Goal: Task Accomplishment & Management: Manage account settings

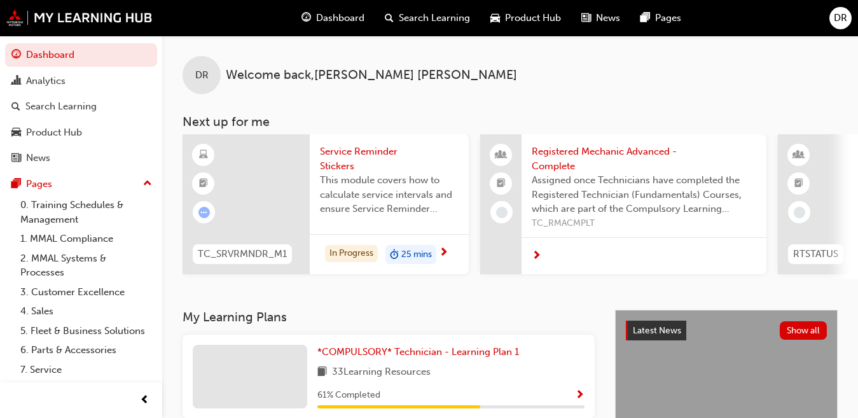
click at [587, 148] on span "Registered Mechanic Advanced - Complete" at bounding box center [644, 158] width 225 height 29
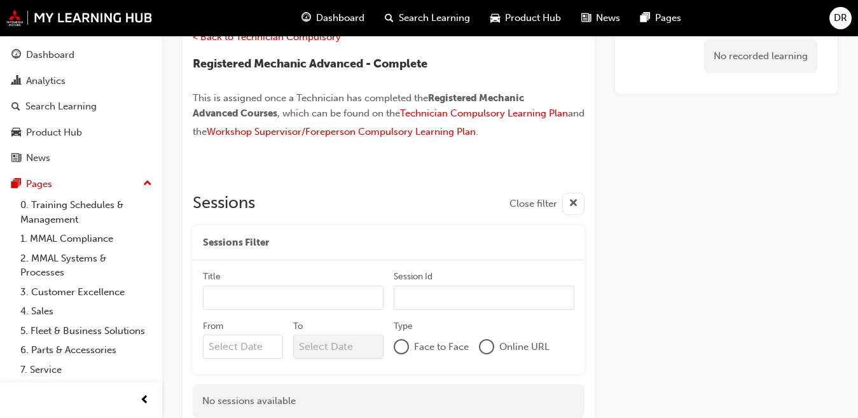
scroll to position [82, 0]
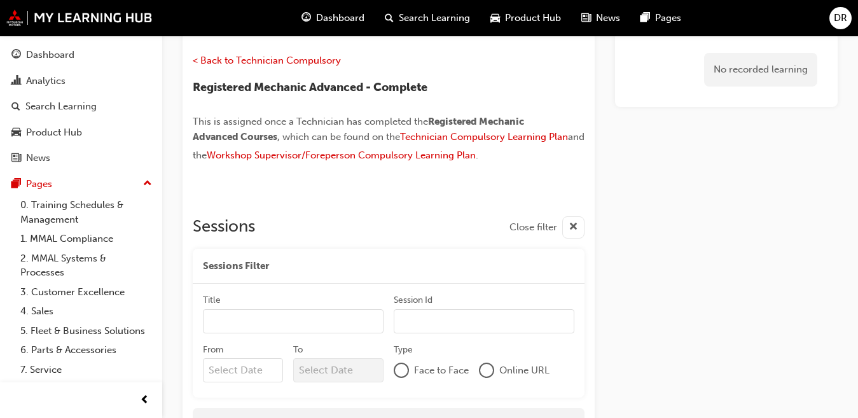
click at [333, 17] on span "Dashboard" at bounding box center [340, 18] width 48 height 15
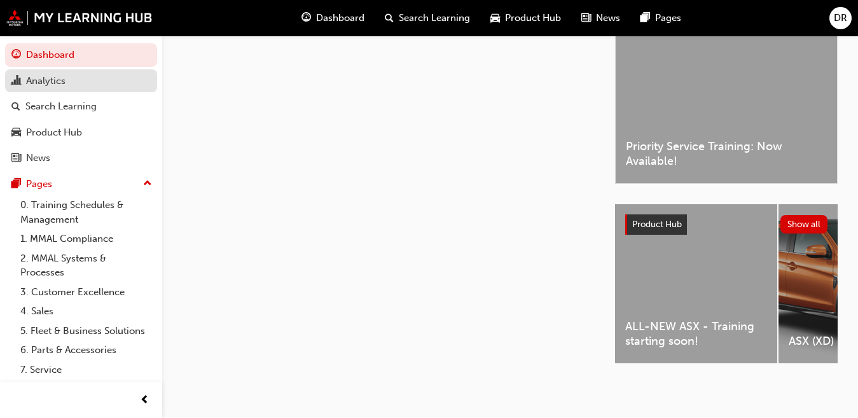
scroll to position [82, 0]
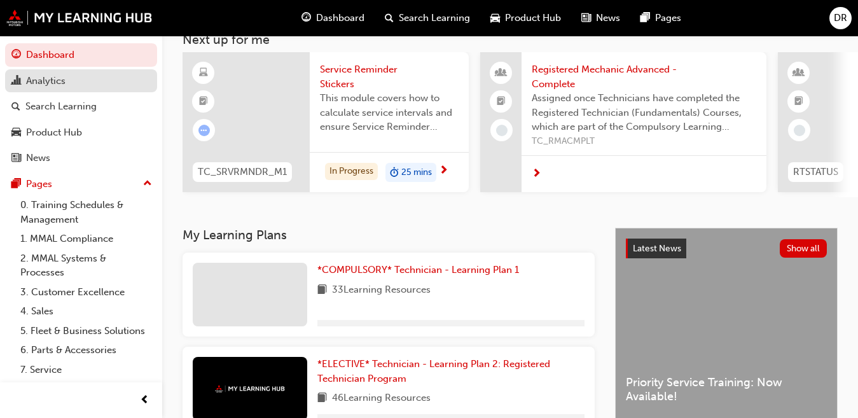
click at [71, 81] on div "Analytics" at bounding box center [80, 81] width 139 height 16
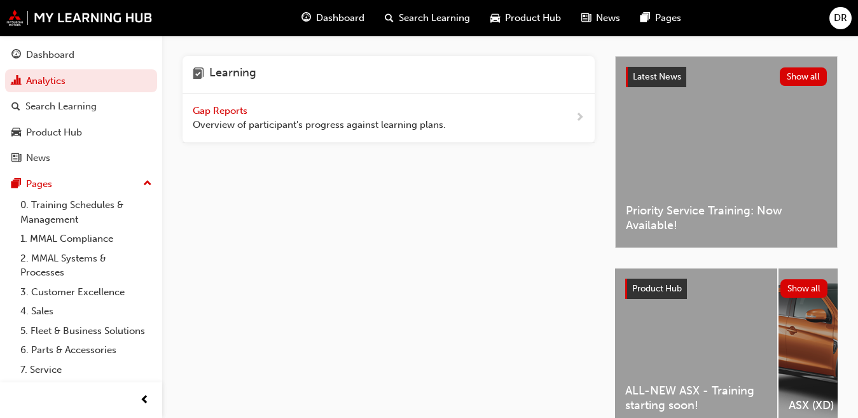
click at [224, 110] on span "Gap Reports" at bounding box center [221, 110] width 57 height 11
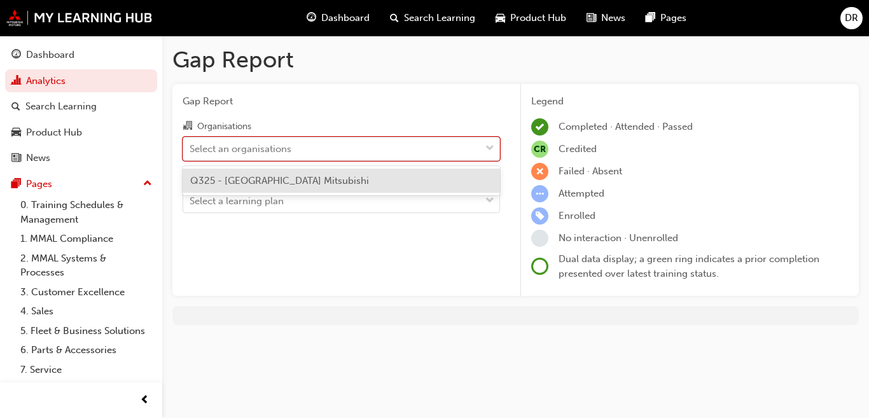
click at [496, 148] on div at bounding box center [489, 148] width 19 height 23
click at [191, 148] on input "Organisations option Q325 - [GEOGRAPHIC_DATA] Mitsubishi focused, 1 of 1. 1 res…" at bounding box center [190, 148] width 1 height 11
click at [496, 148] on div at bounding box center [489, 148] width 19 height 23
click at [191, 148] on input "Organisations option Q325 - [GEOGRAPHIC_DATA] Mitsubishi focused, 1 of 1. 1 res…" at bounding box center [190, 148] width 1 height 11
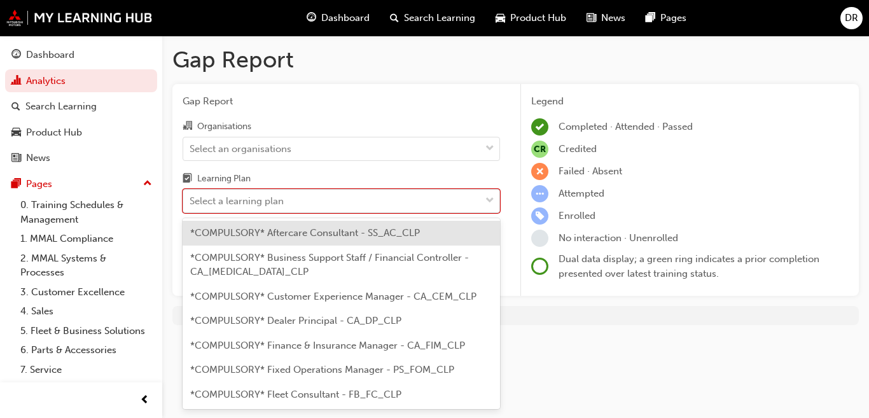
click at [485, 197] on div at bounding box center [489, 201] width 19 height 23
click at [191, 197] on input "Learning Plan option *COMPULSORY* Aftercare Consultant - SS_AC_CLP focused, 1 o…" at bounding box center [190, 200] width 1 height 11
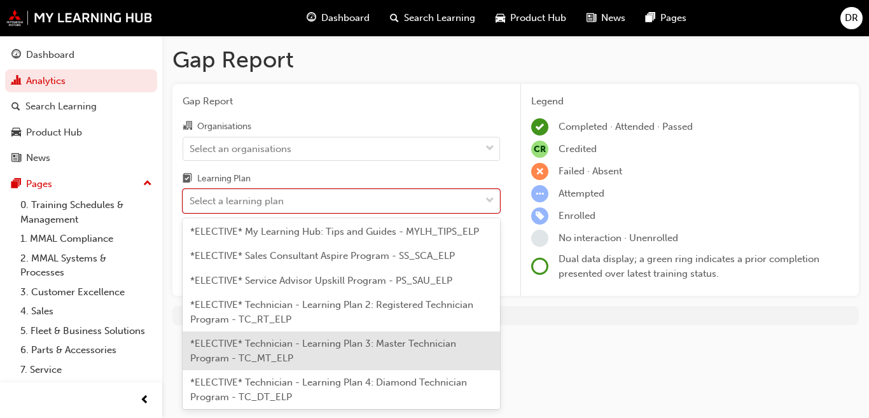
scroll to position [752, 0]
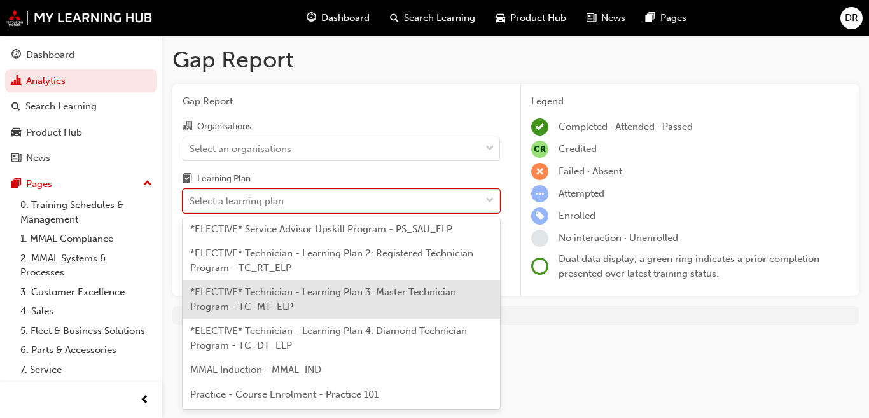
click at [390, 297] on span "*ELECTIVE* Technician - Learning Plan 3: Master Technician Program - TC_MT_ELP" at bounding box center [323, 299] width 266 height 26
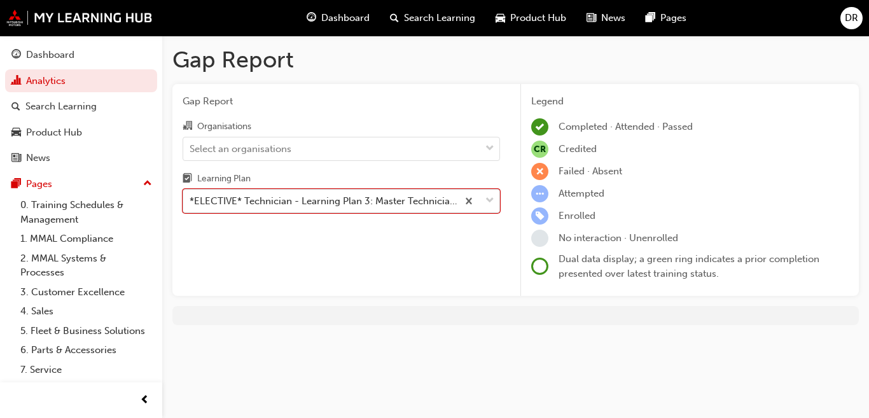
click at [361, 204] on div "*ELECTIVE* Technician - Learning Plan 3: Master Technician Program - TC_MT_ELP" at bounding box center [324, 201] width 269 height 15
click at [191, 204] on input "Learning Plan option *ELECTIVE* Technician - Learning Plan 3: Master Technician…" at bounding box center [190, 200] width 1 height 11
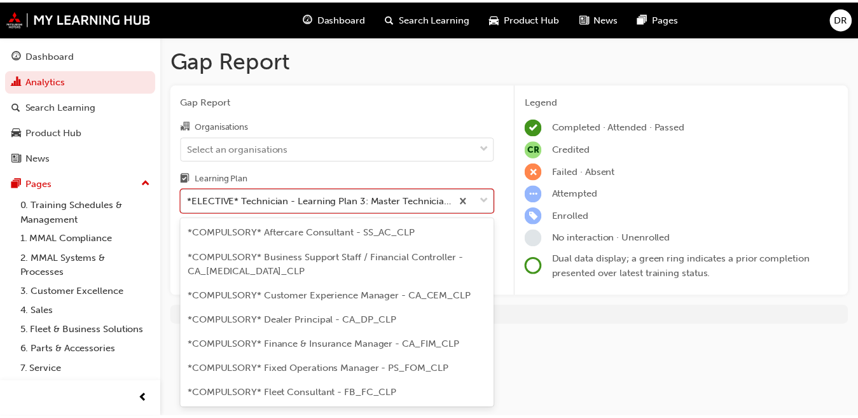
scroll to position [674, 0]
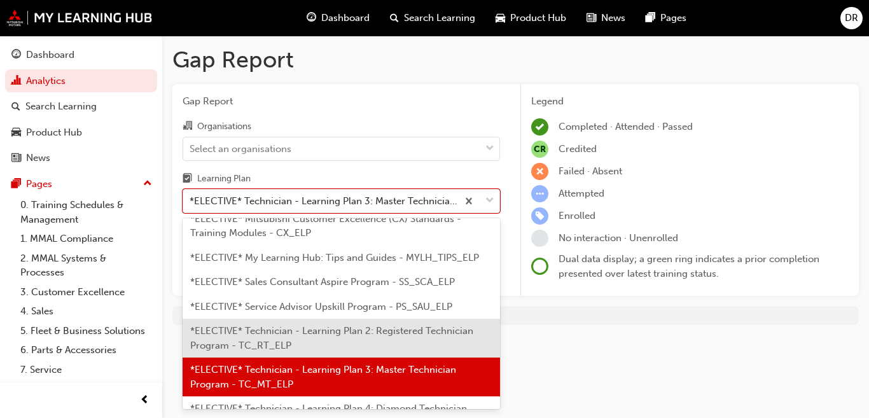
click at [333, 329] on span "*ELECTIVE* Technician - Learning Plan 2: Registered Technician Program - TC_RT_…" at bounding box center [331, 338] width 283 height 26
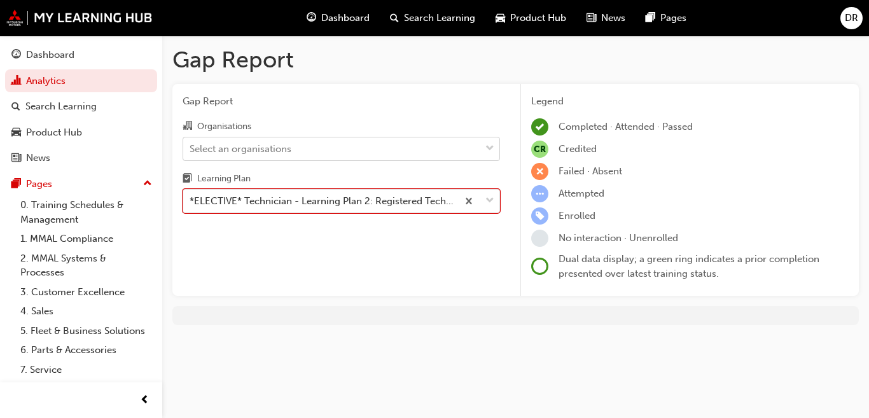
click at [487, 143] on span "down-icon" at bounding box center [490, 149] width 9 height 17
click at [191, 143] on input "Organisations Select an organisations" at bounding box center [190, 148] width 1 height 11
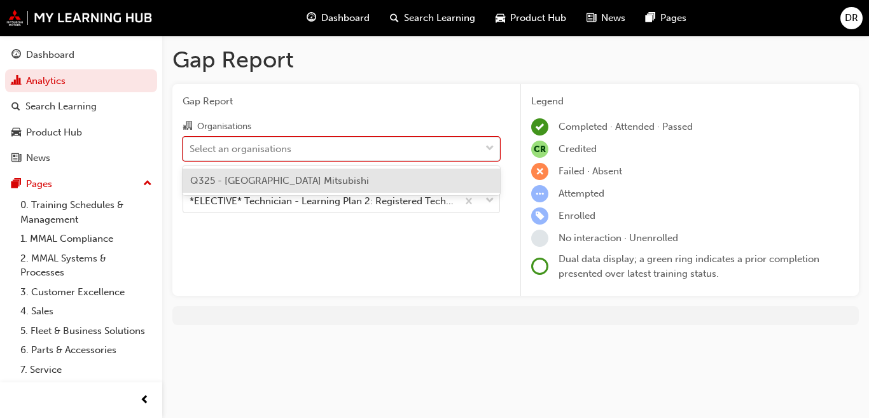
click at [362, 185] on div "Q325 - [GEOGRAPHIC_DATA] Mitsubishi" at bounding box center [342, 181] width 318 height 25
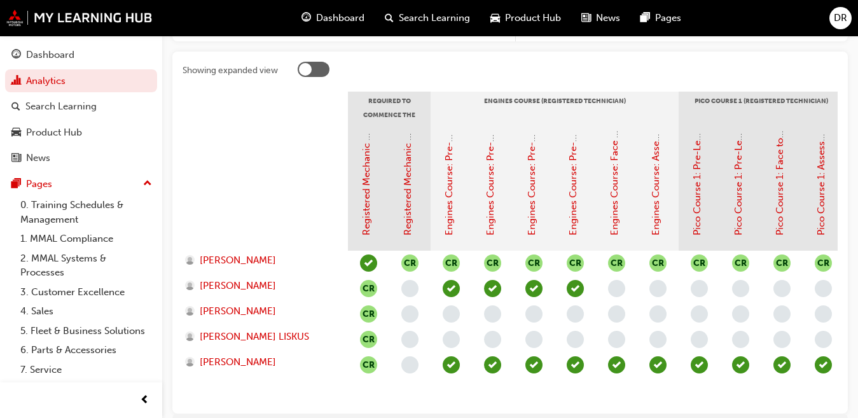
click at [324, 71] on div at bounding box center [314, 69] width 32 height 15
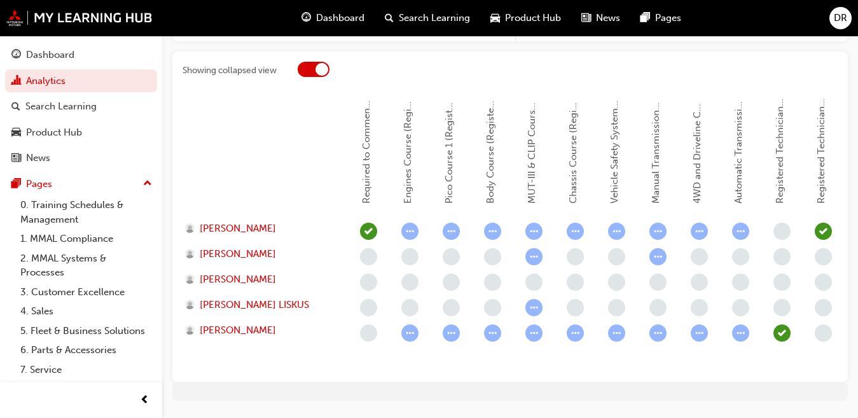
click at [309, 65] on div at bounding box center [314, 69] width 32 height 15
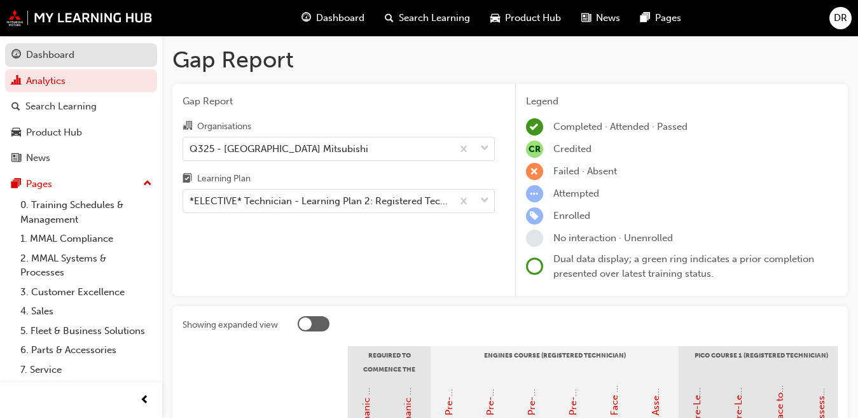
click at [55, 56] on div "Dashboard" at bounding box center [50, 55] width 48 height 15
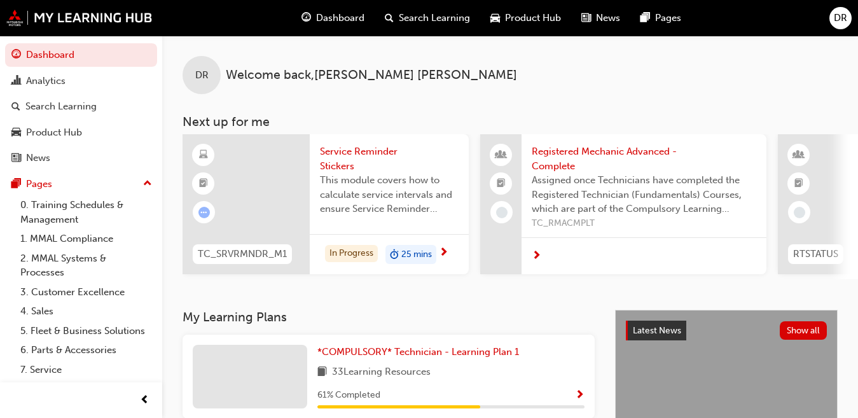
click at [207, 74] on span "DR" at bounding box center [201, 75] width 13 height 15
click at [839, 17] on span "DR" at bounding box center [840, 18] width 13 height 15
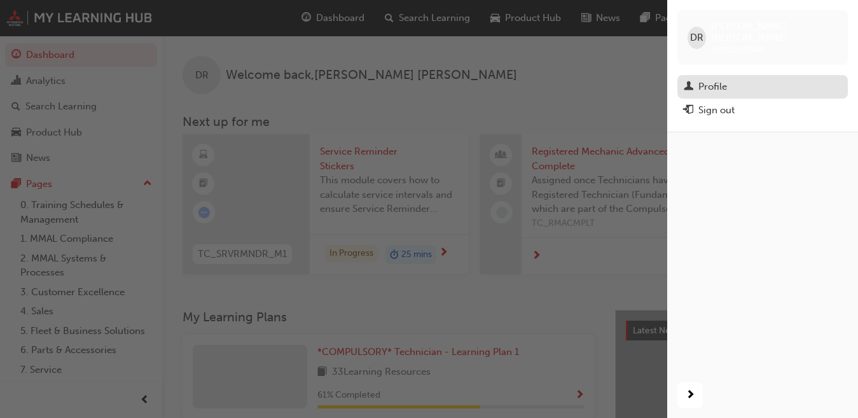
click at [708, 80] on div "Profile" at bounding box center [713, 87] width 29 height 15
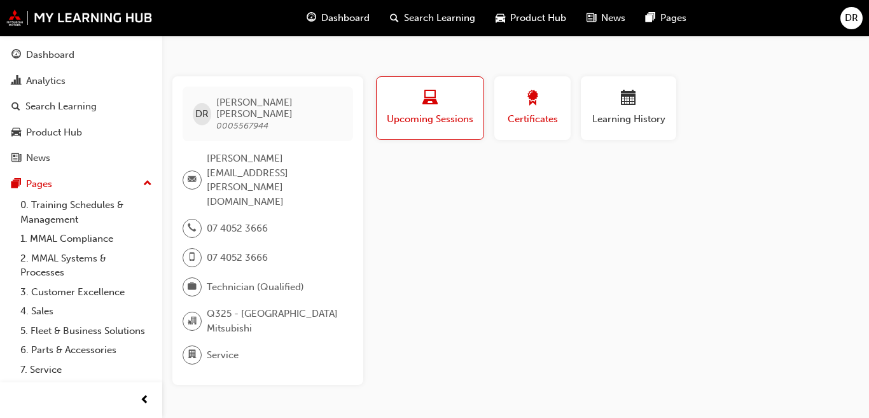
click at [535, 115] on span "Certificates" at bounding box center [532, 119] width 57 height 15
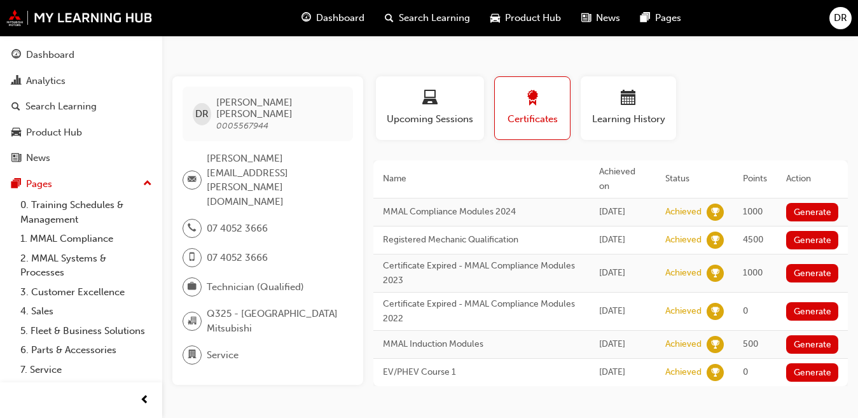
scroll to position [6, 0]
click at [814, 203] on button "Generate" at bounding box center [813, 212] width 52 height 18
click at [716, 204] on span "learningRecordVerb_ACHIEVE-icon" at bounding box center [715, 212] width 17 height 17
click at [805, 203] on button "Loading" at bounding box center [810, 212] width 46 height 18
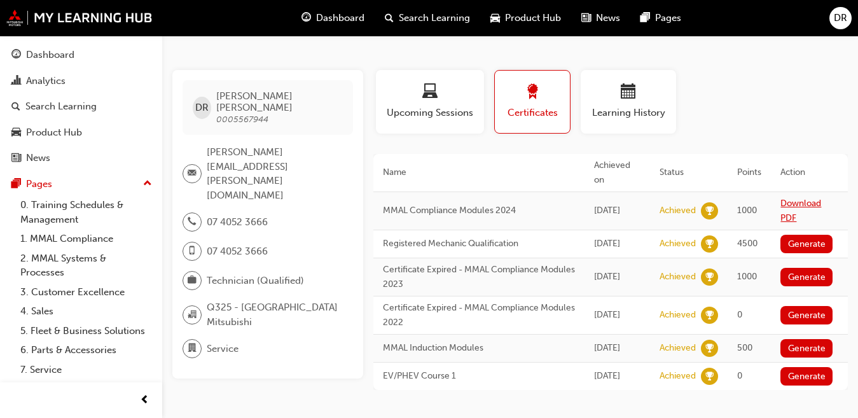
click at [791, 198] on link "Download PDF" at bounding box center [801, 210] width 41 height 25
click at [631, 99] on span "calendar-icon" at bounding box center [628, 92] width 15 height 17
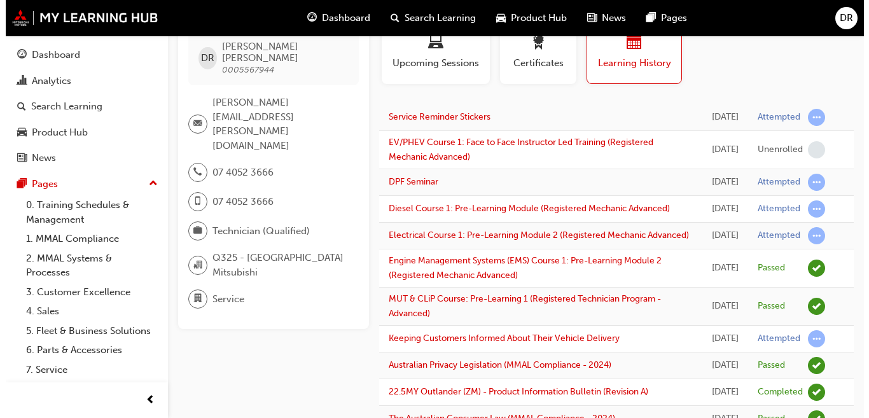
scroll to position [0, 0]
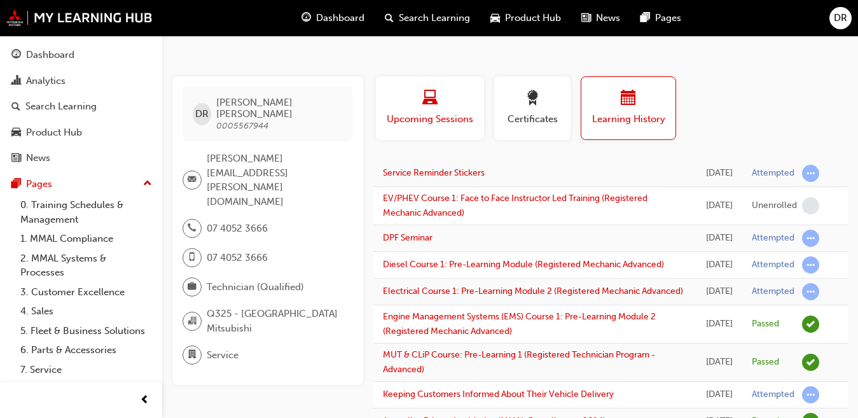
click at [419, 111] on div "Upcoming Sessions" at bounding box center [430, 108] width 89 height 36
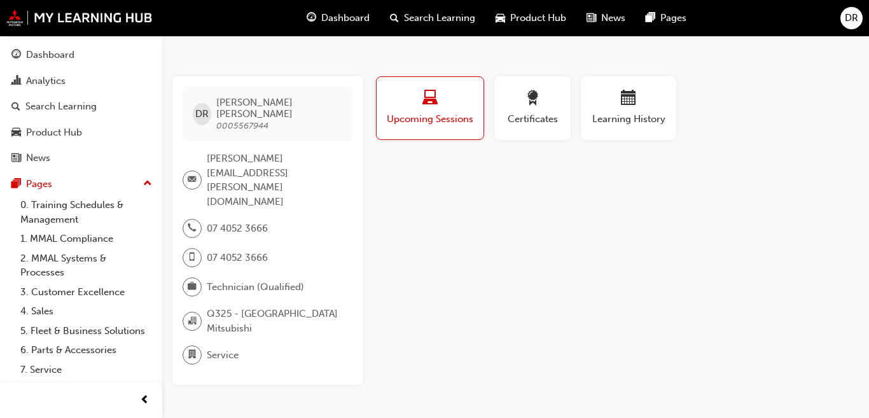
click at [214, 348] on span "Service" at bounding box center [223, 355] width 32 height 15
click at [395, 111] on div "Upcoming Sessions" at bounding box center [430, 108] width 88 height 36
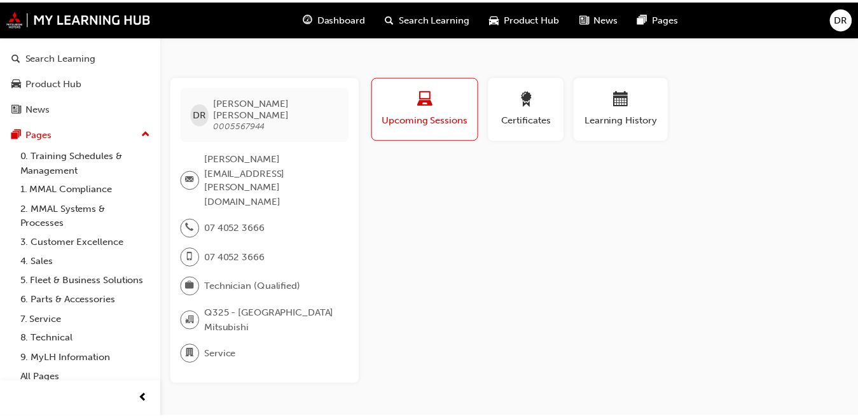
scroll to position [64, 0]
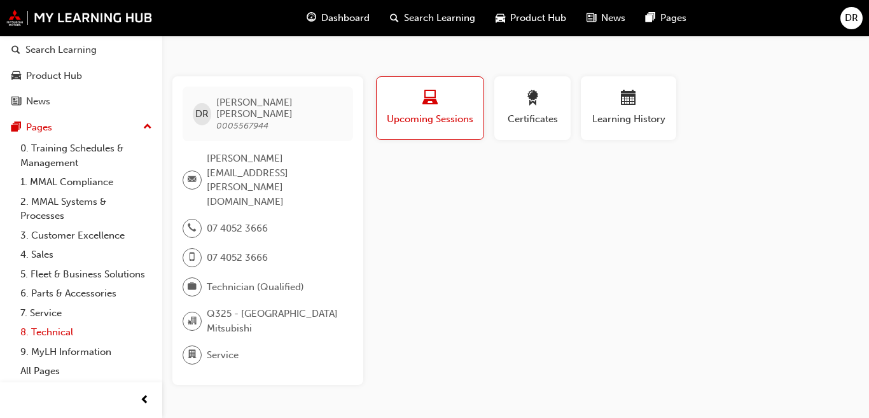
click at [57, 340] on link "8. Technical" at bounding box center [86, 333] width 142 height 20
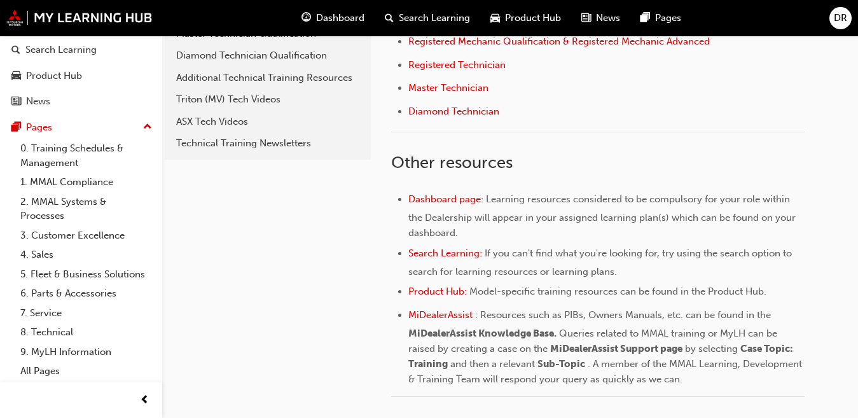
scroll to position [318, 0]
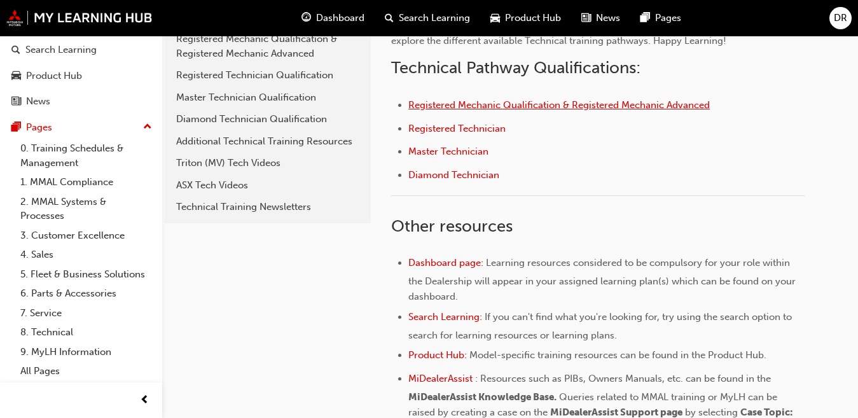
click at [447, 106] on span "Registered Mechanic Qualification & Registered Mechanic Advanced" at bounding box center [560, 104] width 302 height 11
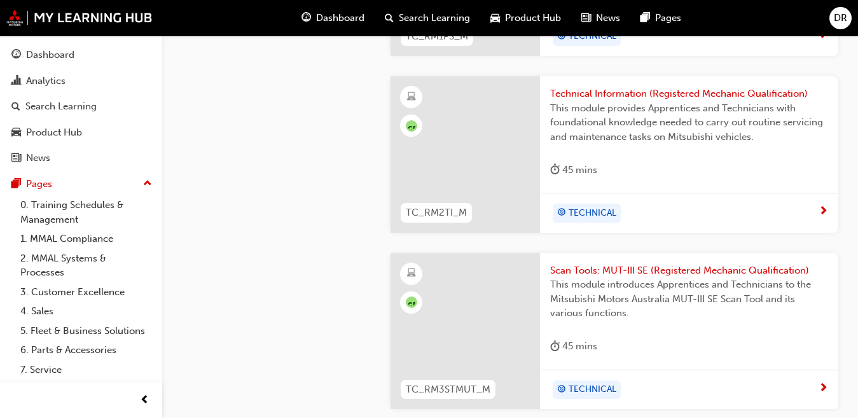
scroll to position [1209, 0]
